Goal: Information Seeking & Learning: Learn about a topic

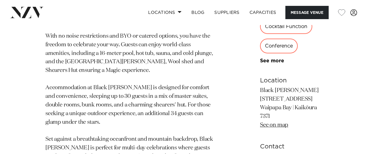
scroll to position [402, 0]
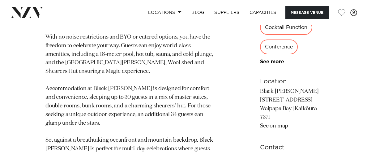
click at [272, 15] on div "Private Party" at bounding box center [280, 8] width 41 height 15
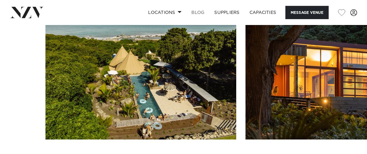
scroll to position [633, 0]
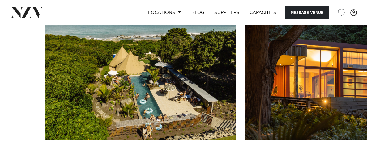
click at [298, 109] on img "2 / 29" at bounding box center [340, 70] width 191 height 140
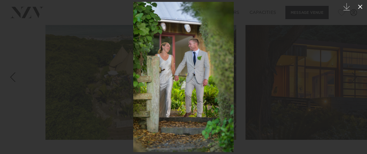
click at [361, 7] on icon at bounding box center [360, 7] width 4 height 4
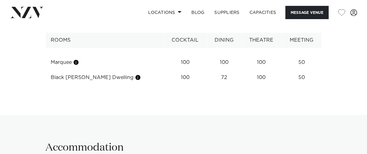
scroll to position [819, 0]
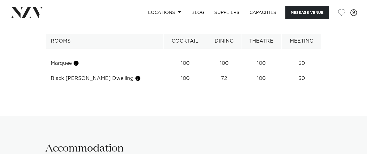
click at [94, 45] on th "Rooms" at bounding box center [105, 41] width 118 height 15
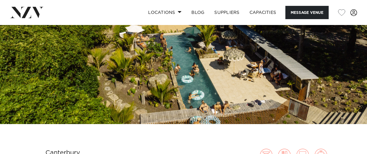
scroll to position [0, 0]
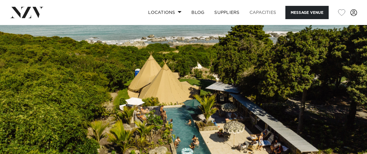
click at [256, 16] on link "Capacities" at bounding box center [262, 12] width 37 height 13
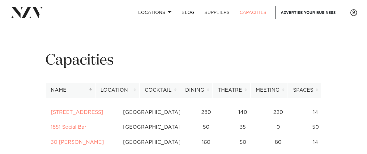
click at [223, 15] on link "SUPPLIERS" at bounding box center [216, 12] width 35 height 13
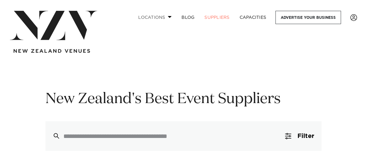
click at [154, 16] on link "Locations" at bounding box center [154, 17] width 43 height 13
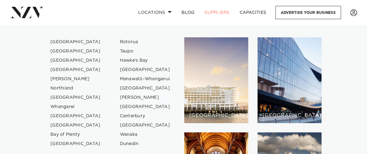
scroll to position [323, 0]
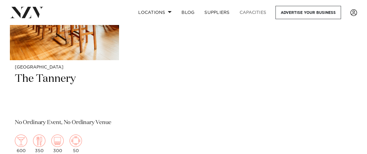
scroll to position [2616, 0]
